Goal: Information Seeking & Learning: Learn about a topic

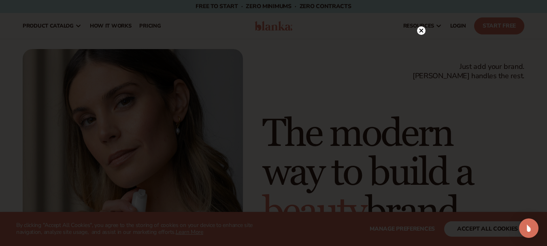
click at [426, 29] on div at bounding box center [273, 123] width 547 height 246
click at [424, 32] on circle at bounding box center [421, 30] width 9 height 9
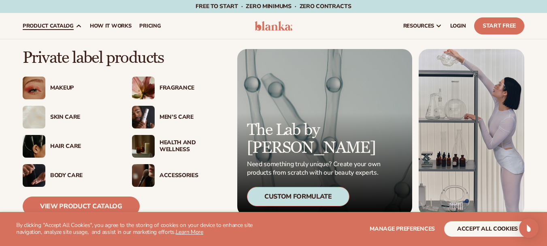
click at [165, 142] on div "Health And Wellness" at bounding box center [193, 146] width 66 height 14
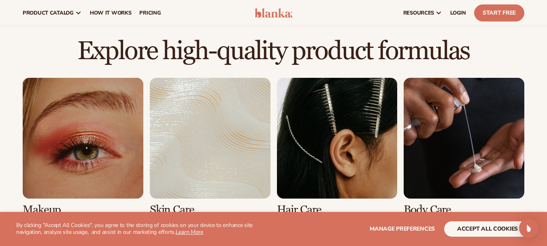
scroll to position [529, 0]
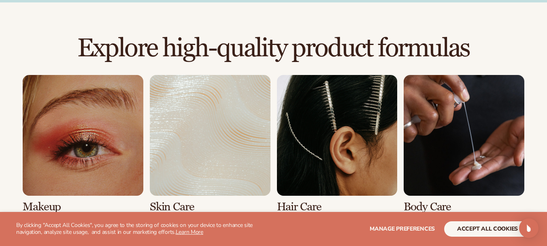
click at [86, 174] on link "1 / 8" at bounding box center [83, 144] width 121 height 138
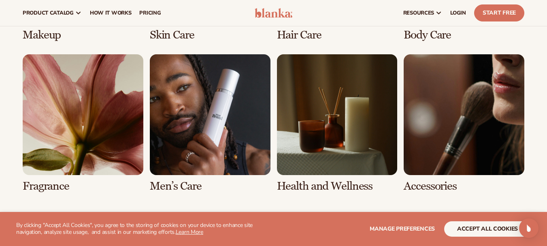
scroll to position [722, 0]
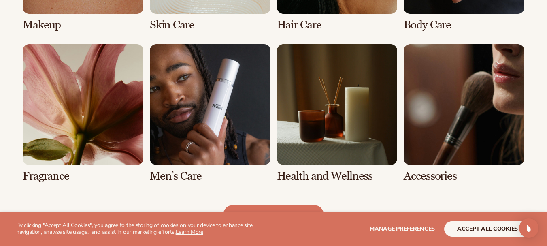
click at [340, 139] on link "7 / 8" at bounding box center [337, 113] width 121 height 138
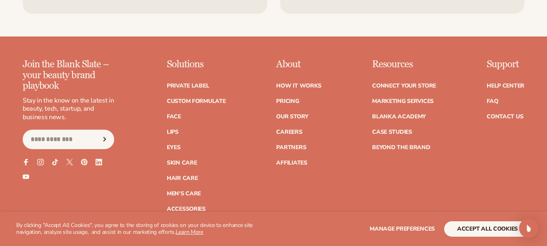
scroll to position [1413, 0]
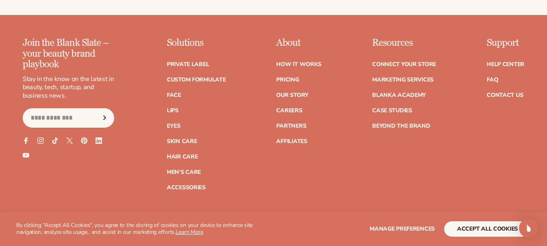
drag, startPoint x: 551, startPoint y: 32, endPoint x: 549, endPoint y: 217, distance: 185.1
click at [185, 155] on link "Hair Care" at bounding box center [182, 157] width 31 height 6
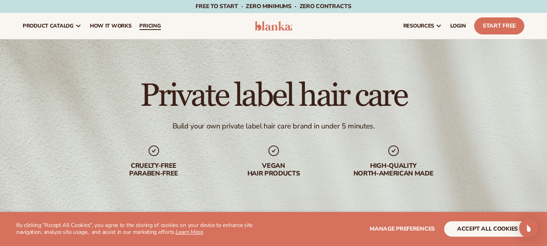
click at [147, 23] on span "pricing" at bounding box center [149, 26] width 21 height 6
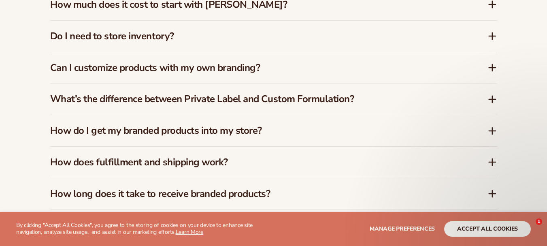
scroll to position [1256, 0]
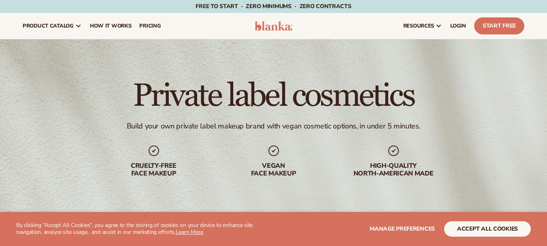
scroll to position [722, 0]
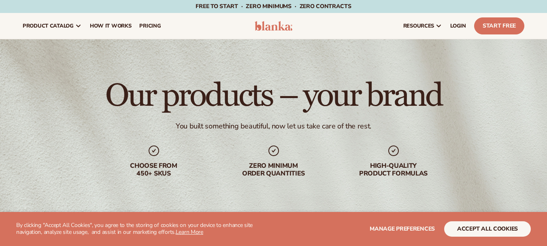
scroll to position [529, 0]
